Goal: Transaction & Acquisition: Book appointment/travel/reservation

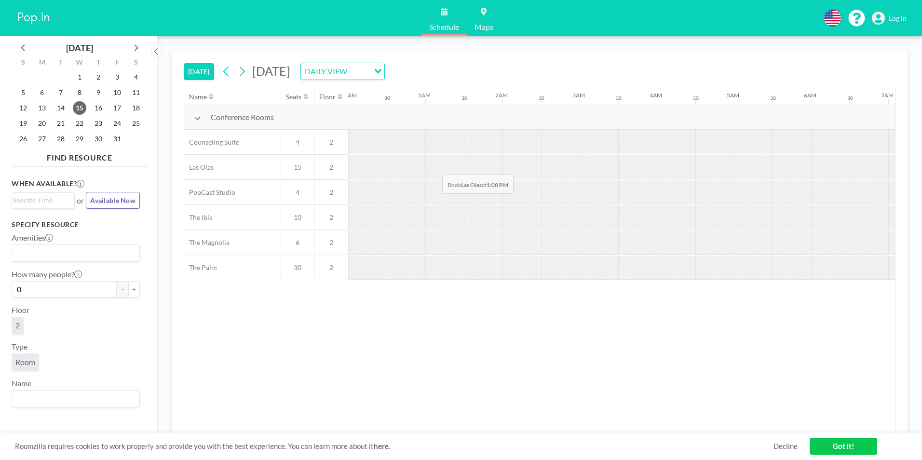
scroll to position [0, 926]
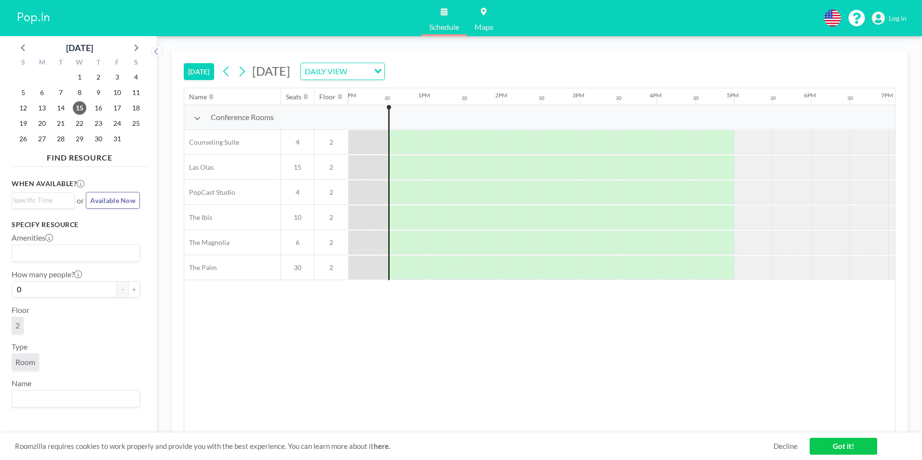
click at [388, 162] on div at bounding box center [388, 192] width 1 height 175
click at [409, 160] on div at bounding box center [408, 167] width 36 height 24
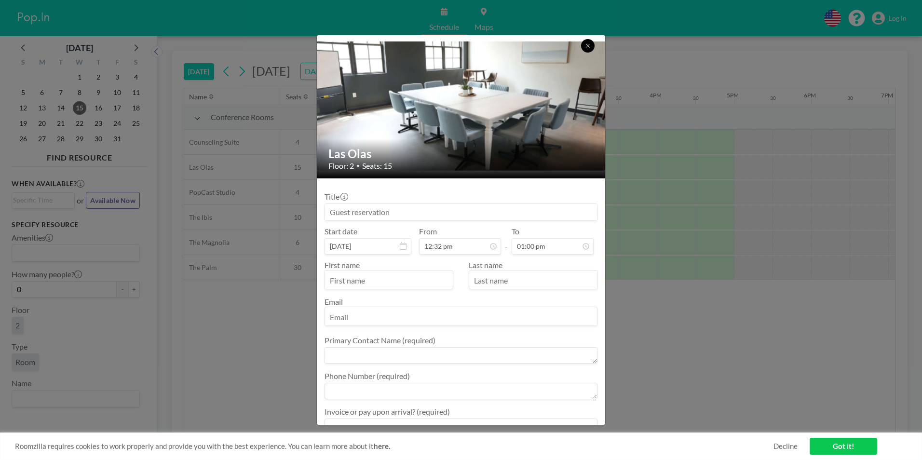
click at [585, 46] on button at bounding box center [588, 46] width 14 height 14
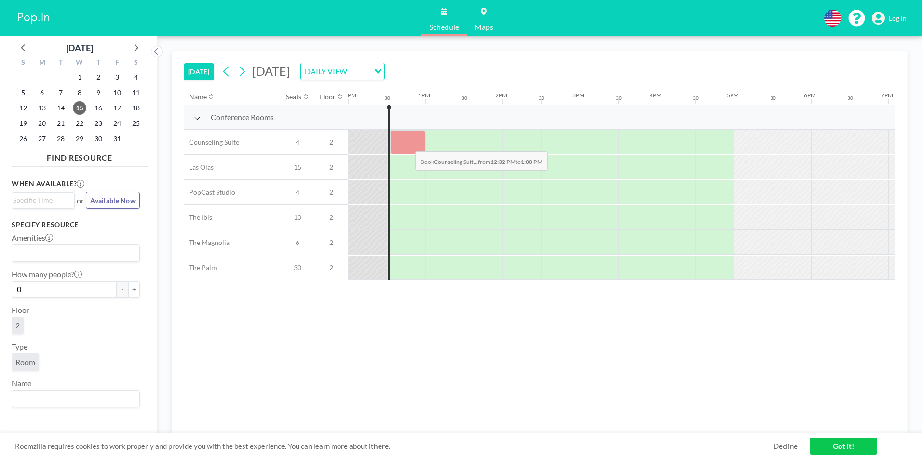
click at [409, 144] on div at bounding box center [407, 142] width 35 height 24
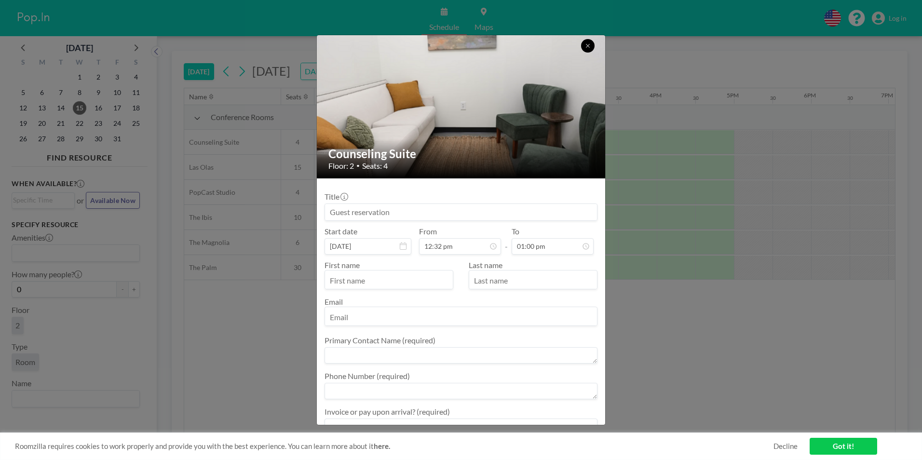
click at [592, 47] on button at bounding box center [588, 46] width 14 height 14
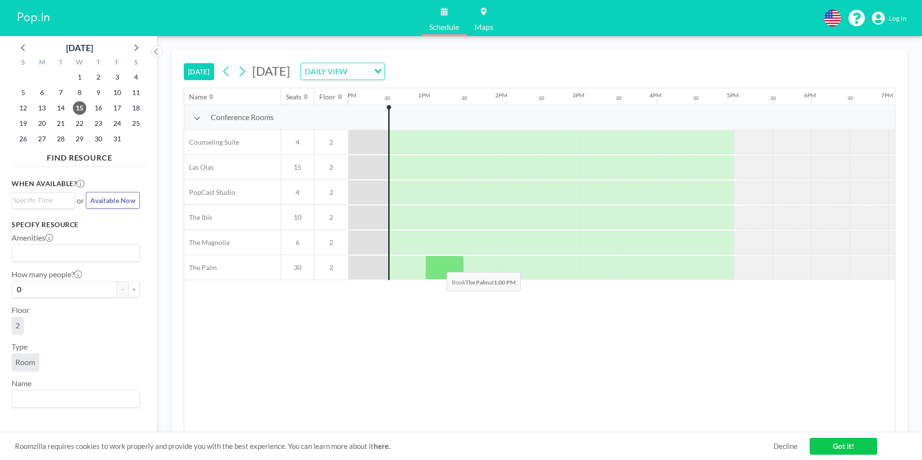
click at [439, 265] on div at bounding box center [444, 268] width 39 height 24
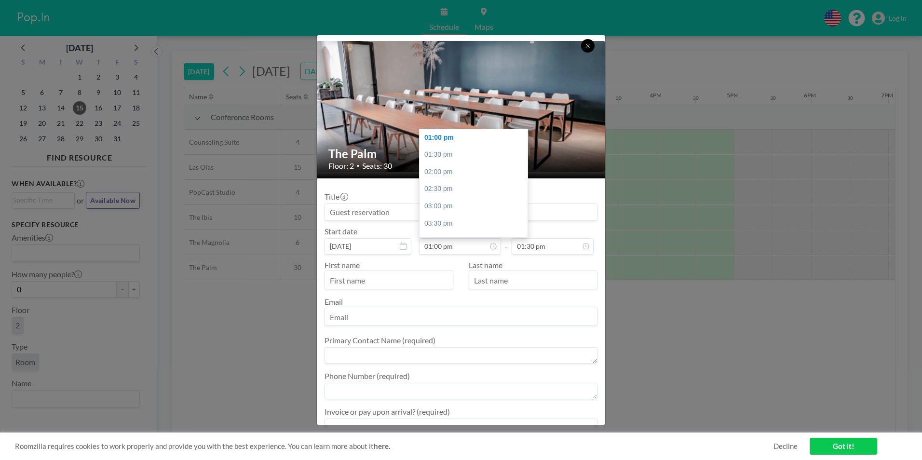
click at [591, 41] on button at bounding box center [588, 46] width 14 height 14
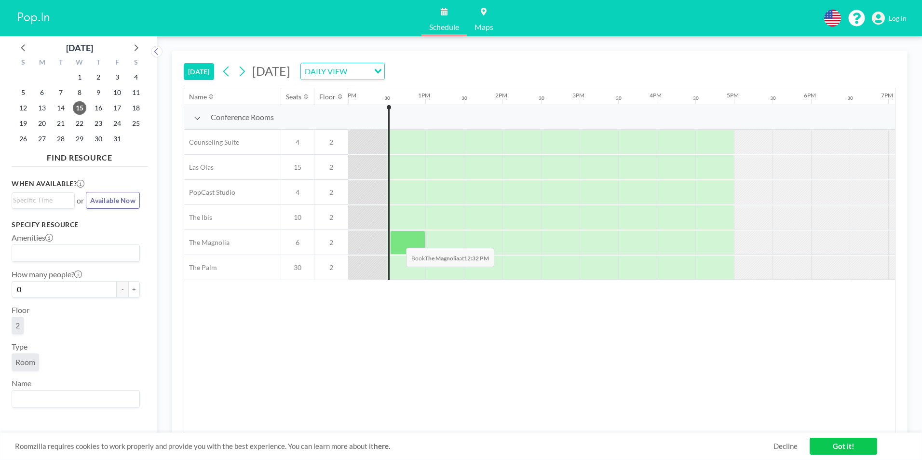
click at [399, 241] on div at bounding box center [407, 243] width 35 height 24
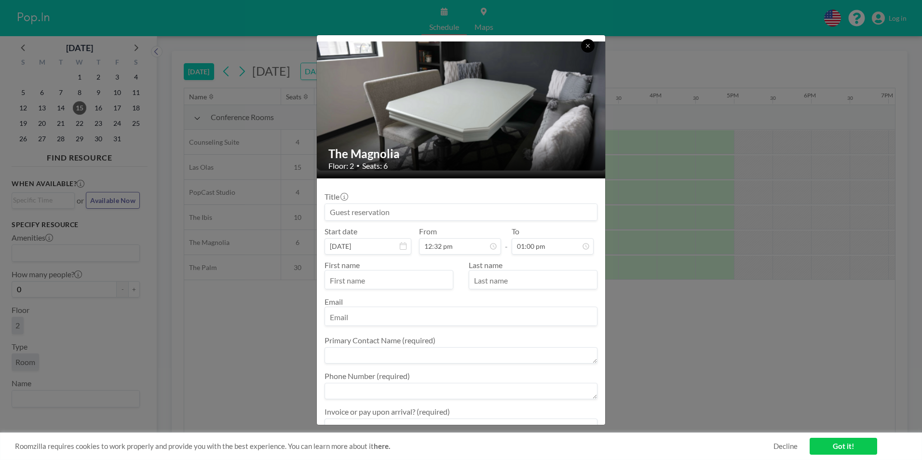
click at [589, 46] on icon at bounding box center [588, 46] width 6 height 6
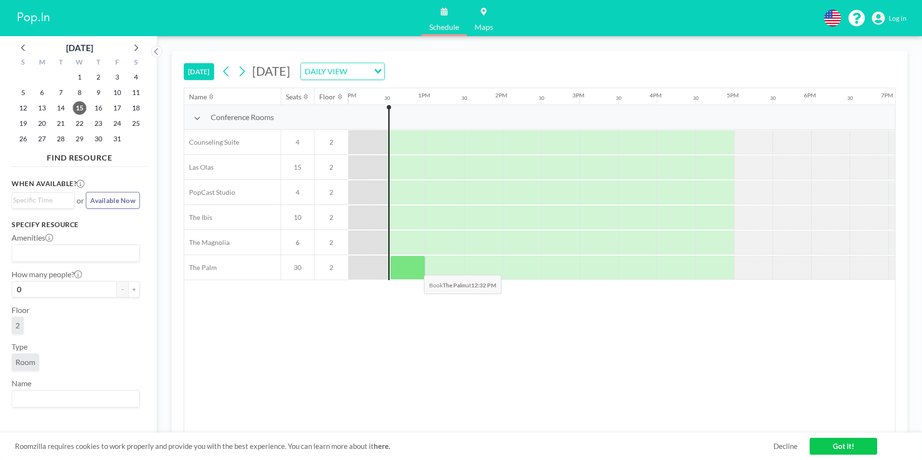
click at [416, 268] on div at bounding box center [407, 268] width 35 height 24
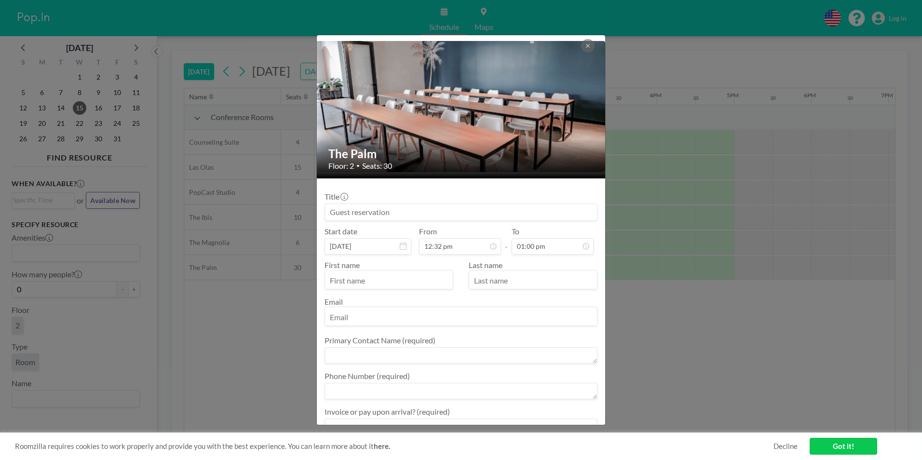
click at [421, 279] on input "text" at bounding box center [389, 281] width 128 height 16
type input "[PERSON_NAME]"
drag, startPoint x: 523, startPoint y: 275, endPoint x: 518, endPoint y: 275, distance: 4.8
click at [518, 275] on input "text" at bounding box center [533, 281] width 128 height 16
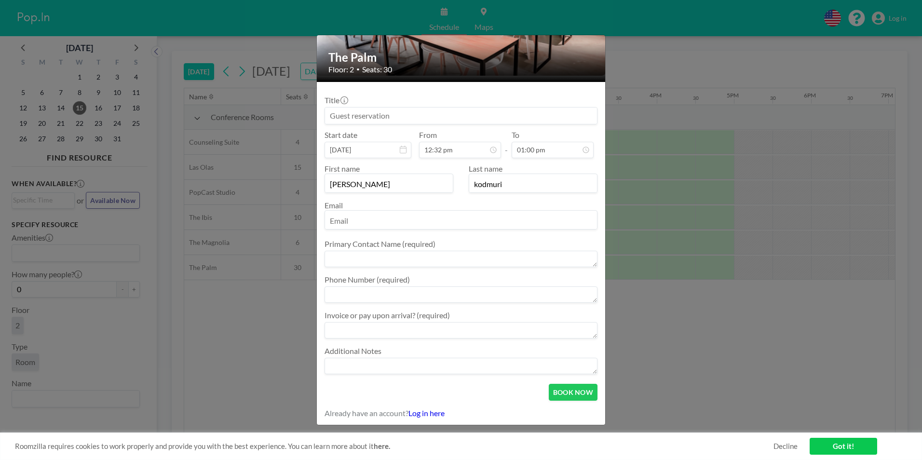
scroll to position [97, 0]
type input "kodmuri"
click at [556, 397] on button "BOOK NOW" at bounding box center [573, 391] width 49 height 17
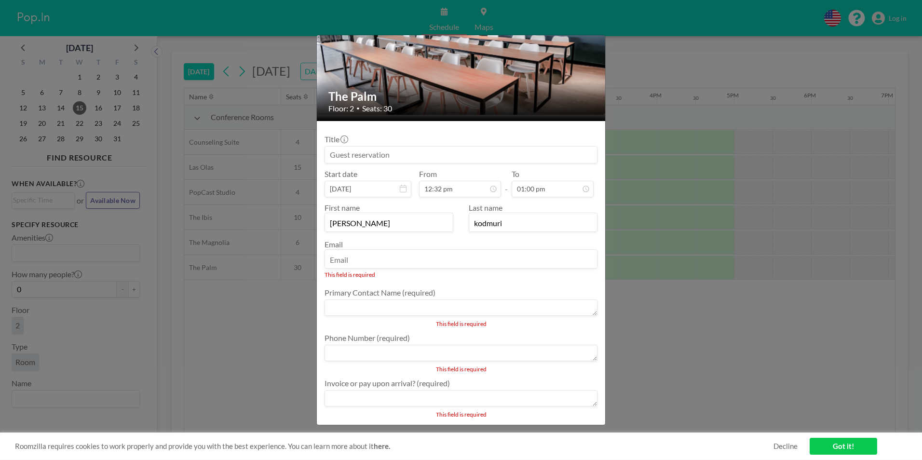
scroll to position [54, 0]
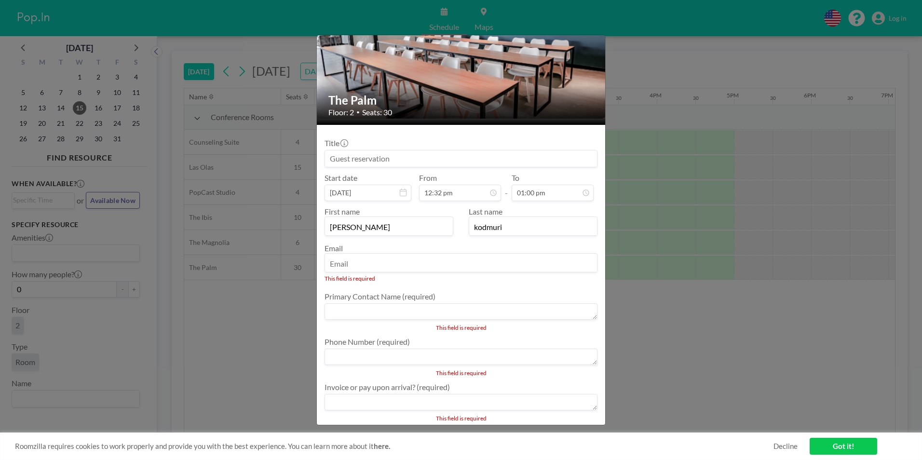
click at [389, 162] on input at bounding box center [461, 158] width 272 height 16
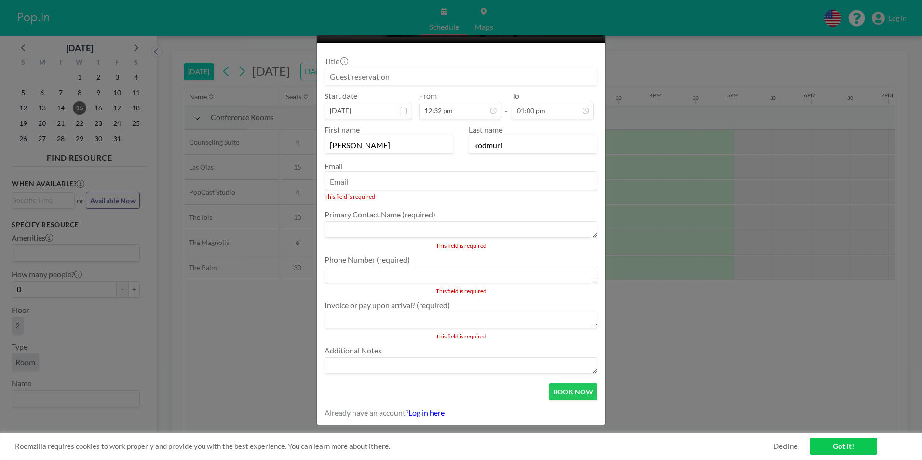
scroll to position [0, 0]
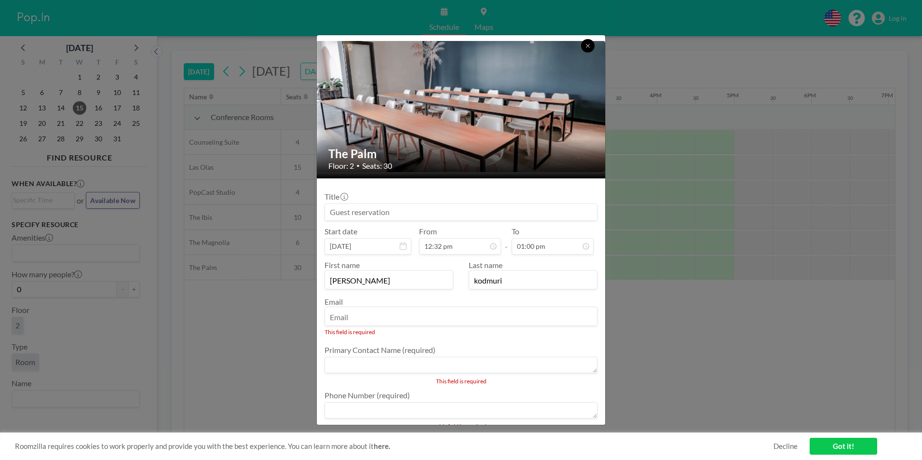
click at [593, 46] on button at bounding box center [588, 46] width 14 height 14
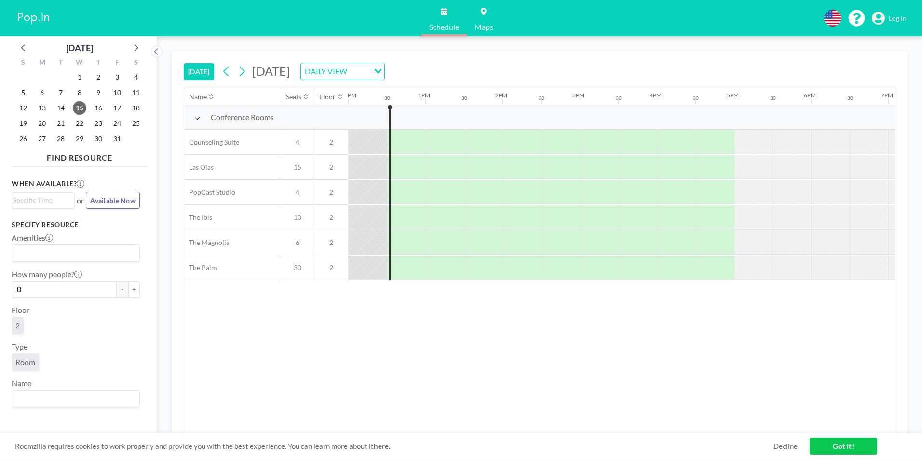
click at [768, 447] on span "Roomzilla requires cookies to work properly and provide you with the best exper…" at bounding box center [394, 446] width 759 height 9
click at [774, 447] on link "Decline" at bounding box center [786, 446] width 24 height 9
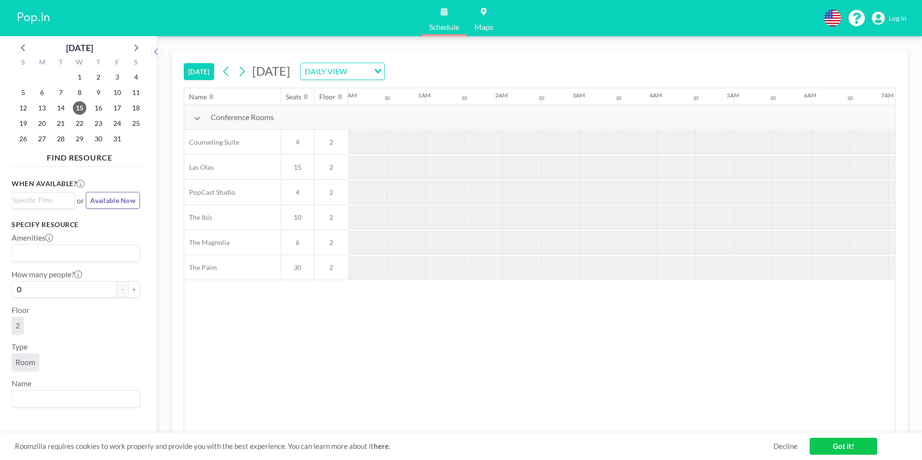
scroll to position [0, 926]
